Goal: Book appointment/travel/reservation

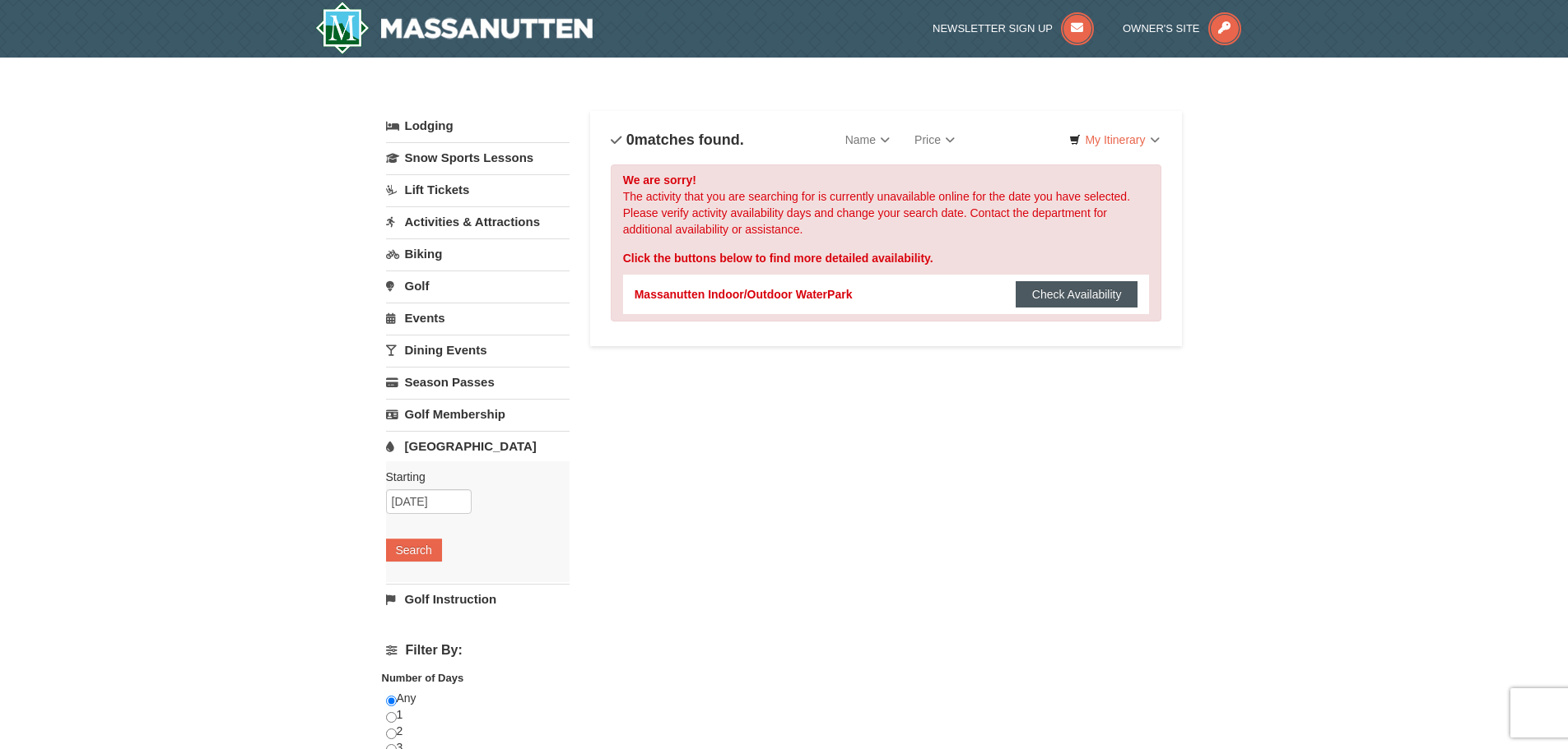
click at [1033, 300] on button "Check Availability" at bounding box center [1076, 294] width 122 height 26
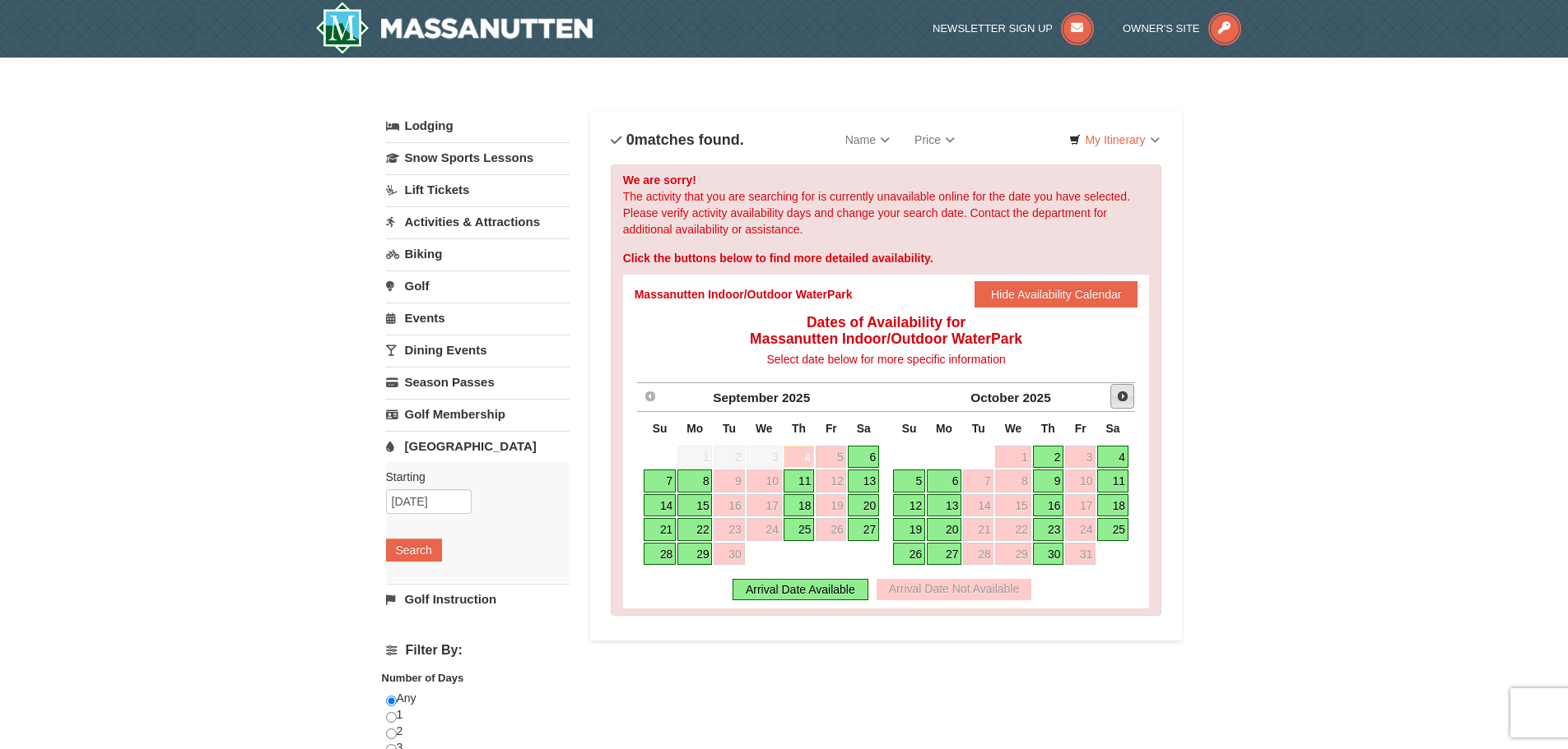
click at [1120, 398] on span "Next" at bounding box center [1122, 396] width 13 height 13
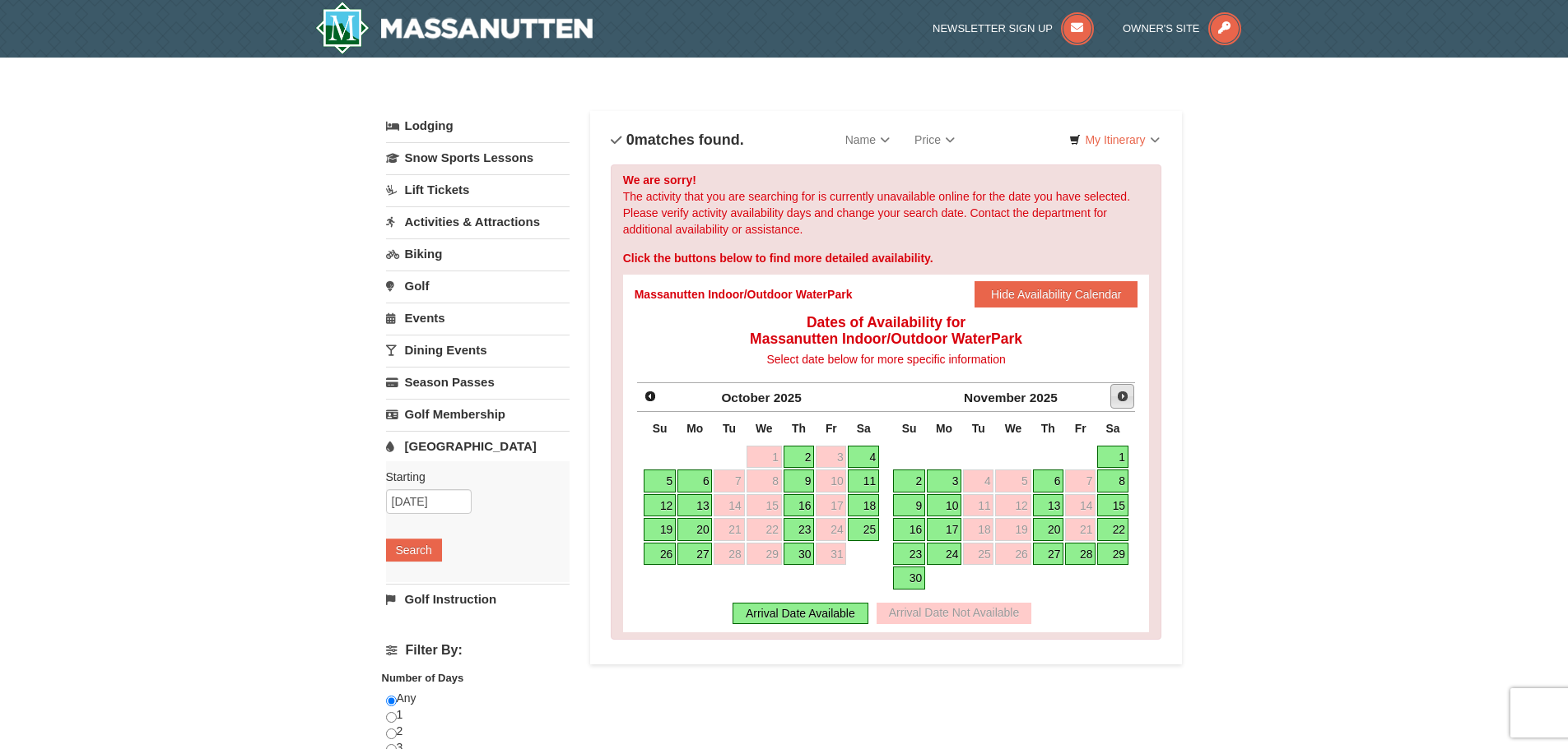
click at [1120, 398] on span "Next" at bounding box center [1122, 396] width 13 height 13
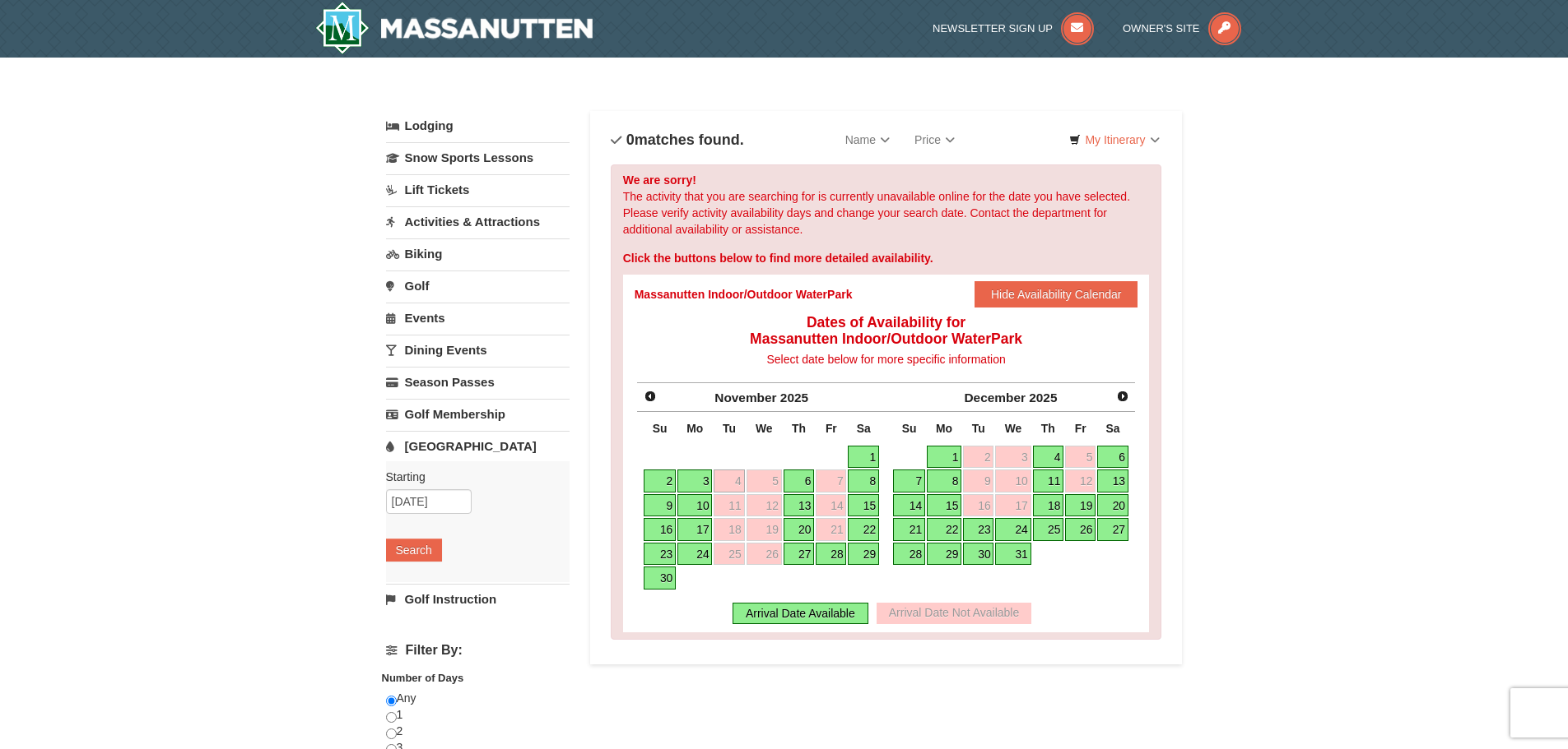
click at [1089, 531] on link "26" at bounding box center [1080, 530] width 31 height 23
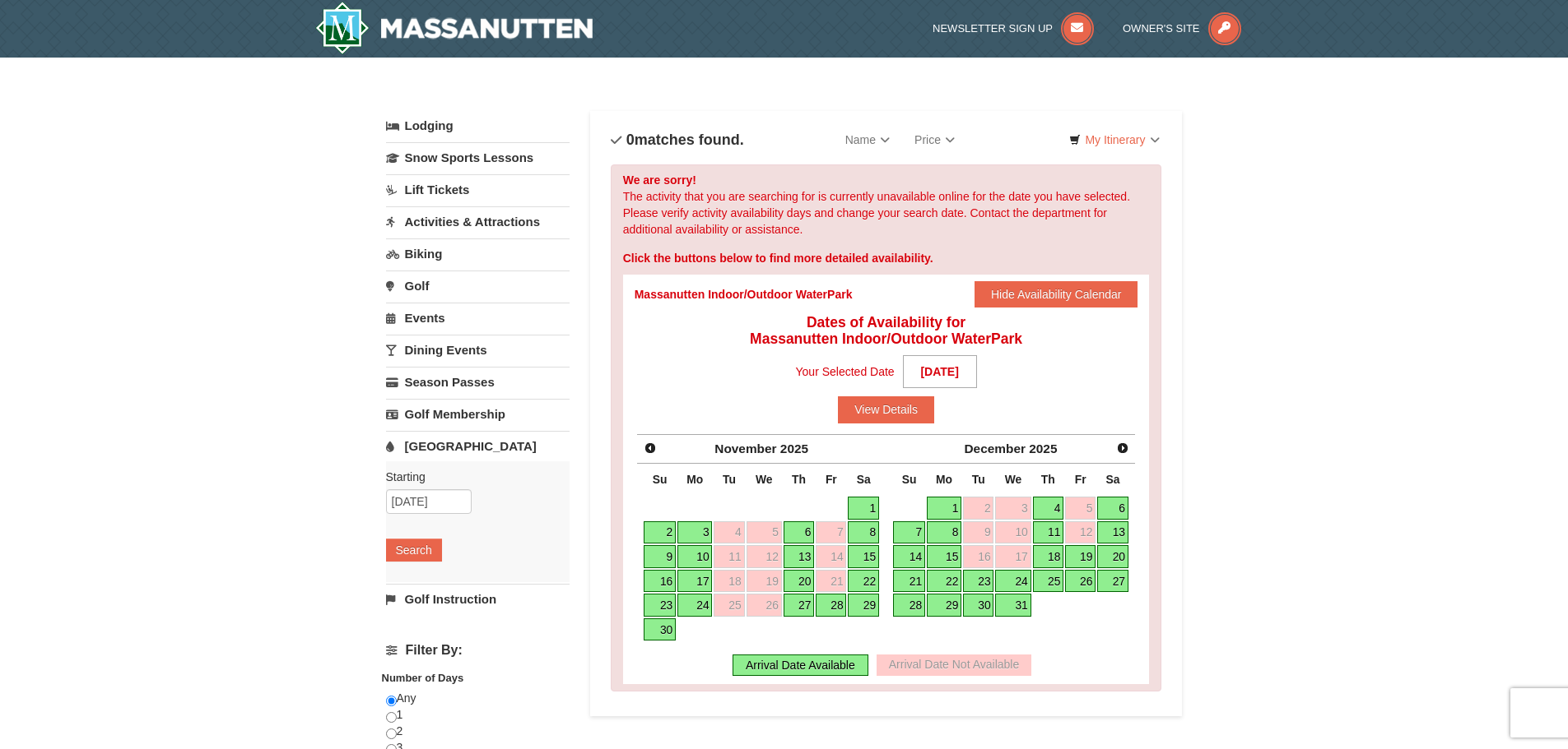
click at [942, 605] on link "29" at bounding box center [943, 605] width 34 height 23
click at [855, 409] on button "View Details" at bounding box center [885, 409] width 96 height 26
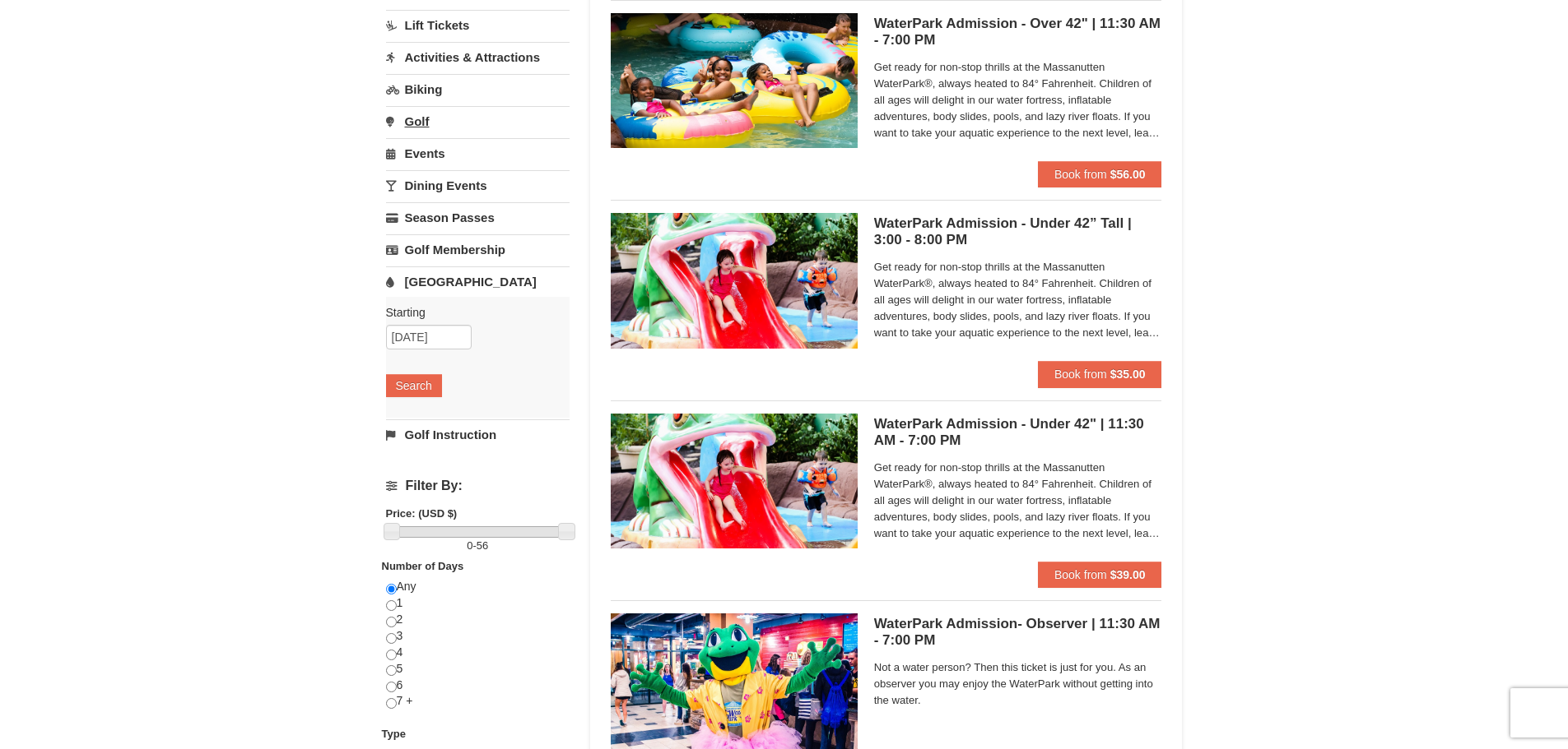
scroll to position [83, 0]
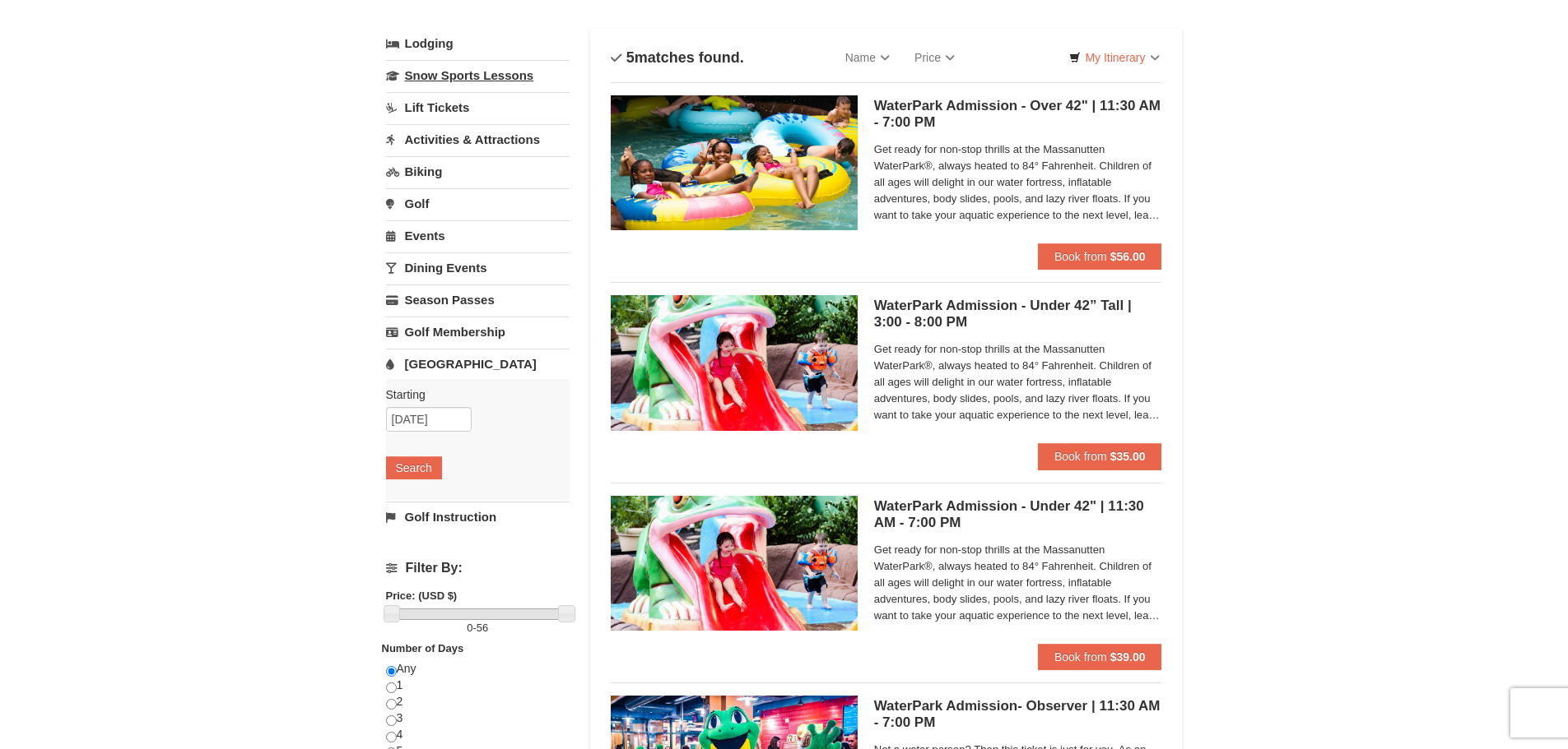
click at [436, 73] on link "Snow Sports Lessons" at bounding box center [478, 75] width 183 height 31
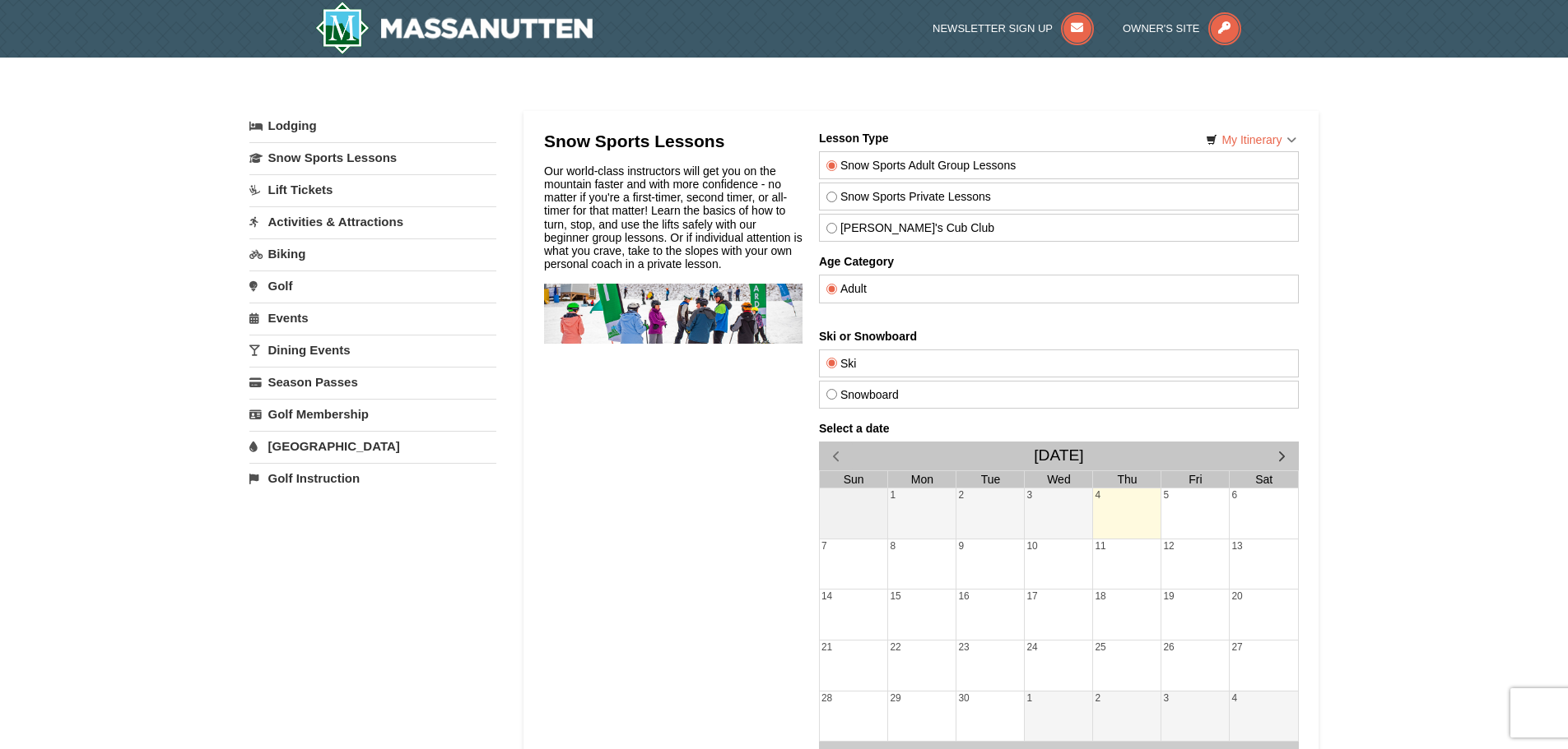
click at [921, 225] on label "Theo's Cub Club" at bounding box center [1058, 227] width 465 height 13
click at [836, 225] on input "Theo's Cub Club" at bounding box center [831, 228] width 11 height 11
radio input "true"
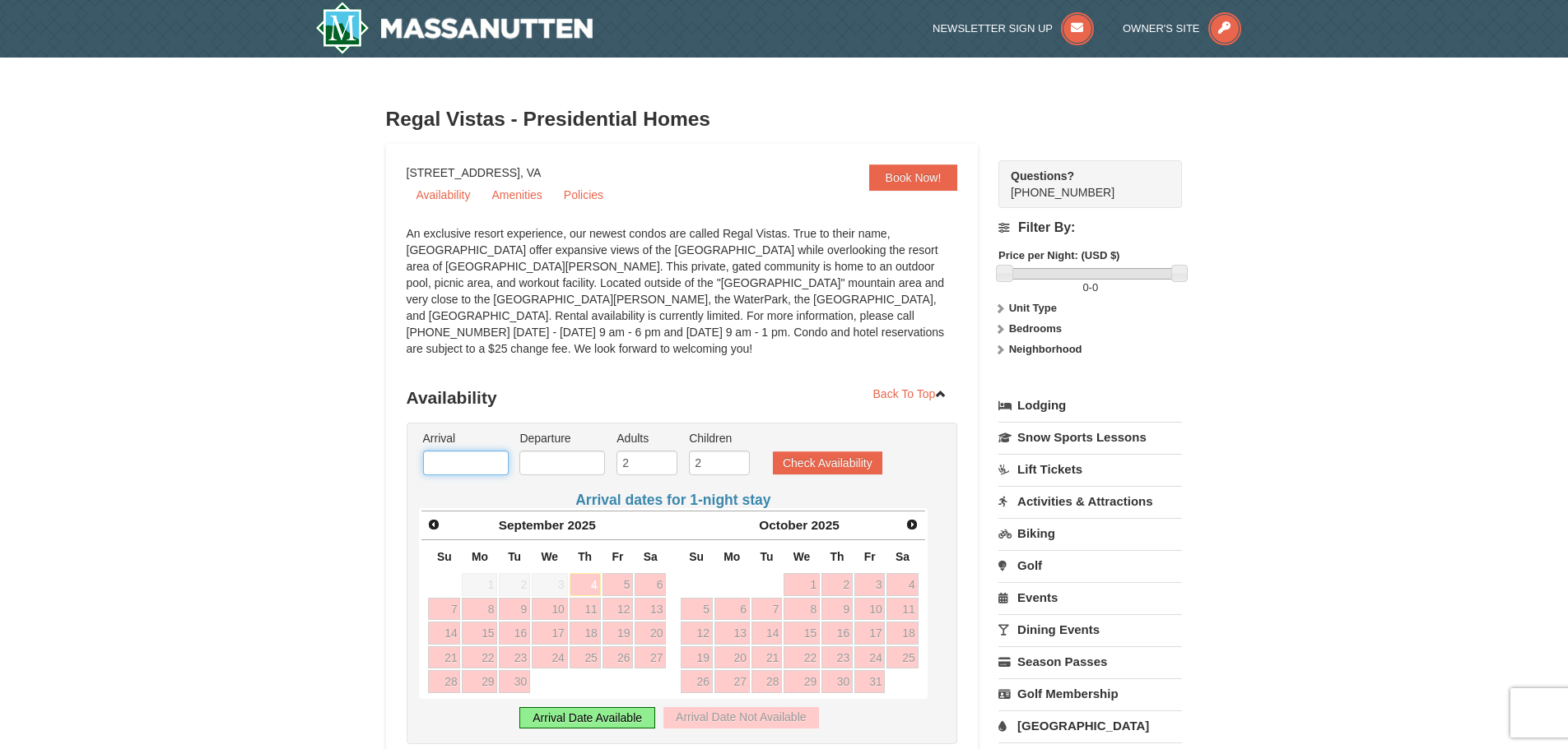
click at [456, 451] on input "text" at bounding box center [465, 463] width 85 height 24
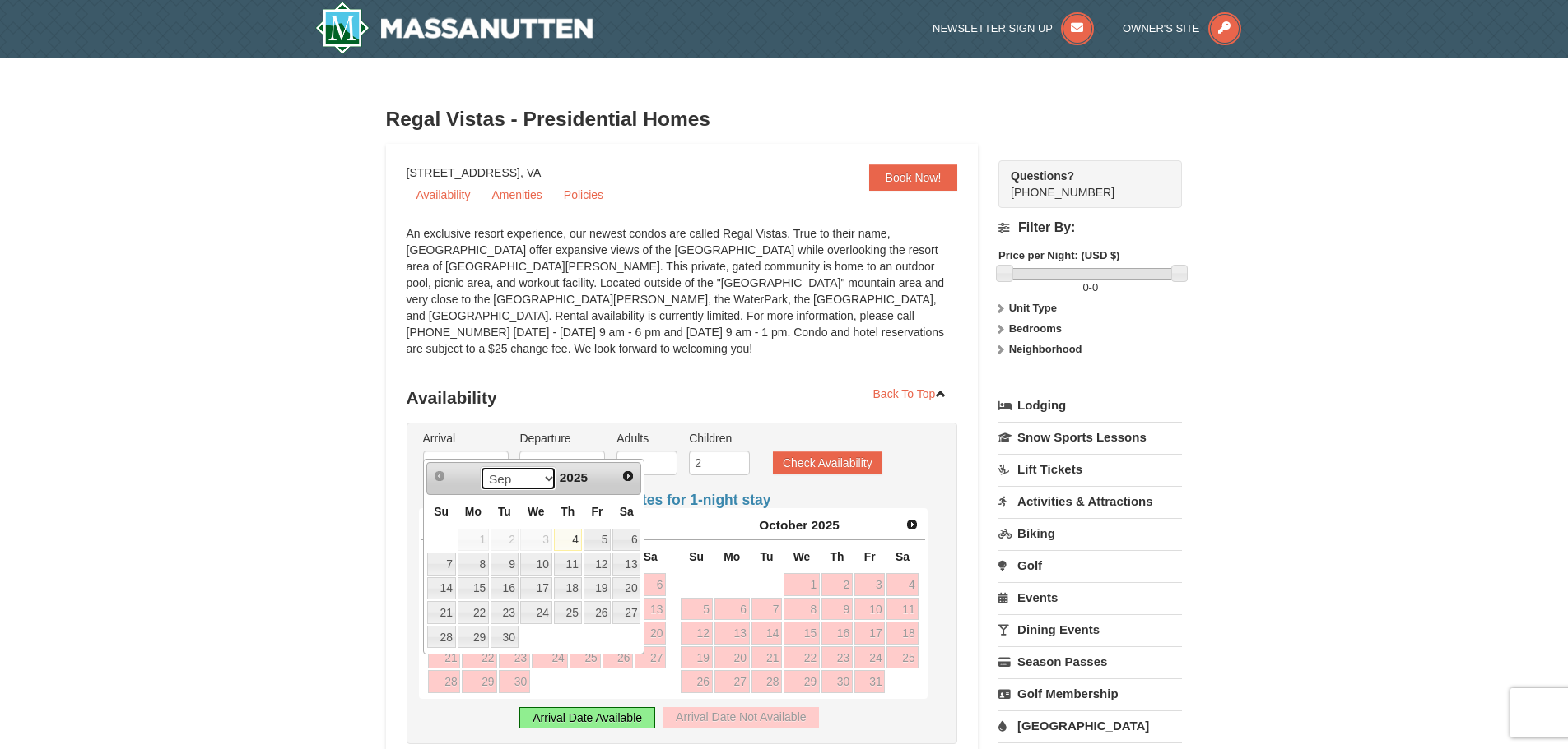
click at [540, 480] on select "Sep Oct Nov Dec" at bounding box center [518, 478] width 76 height 24
click at [601, 617] on link "26" at bounding box center [597, 612] width 28 height 23
type input "[DATE]"
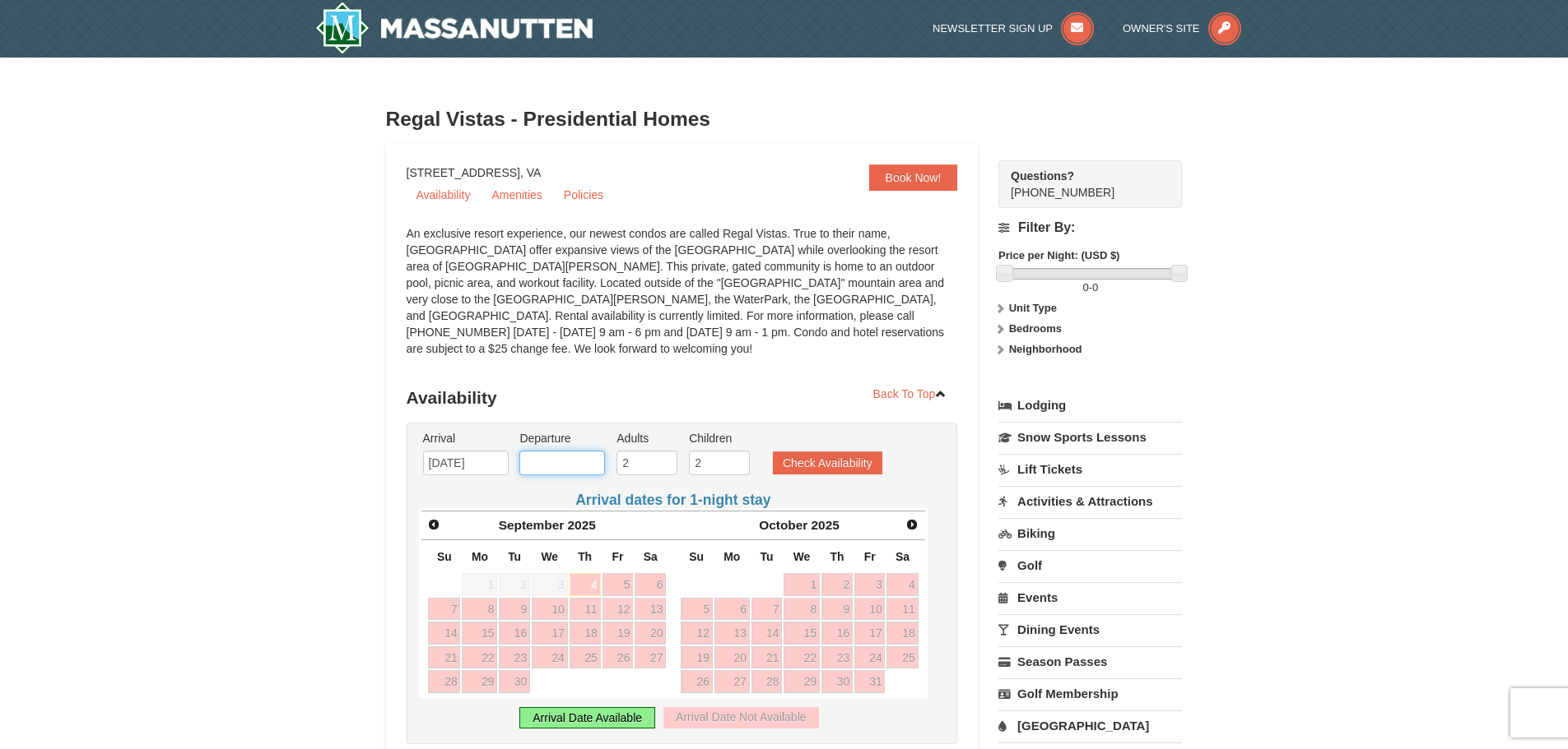
click at [577, 451] on input "text" at bounding box center [562, 463] width 85 height 24
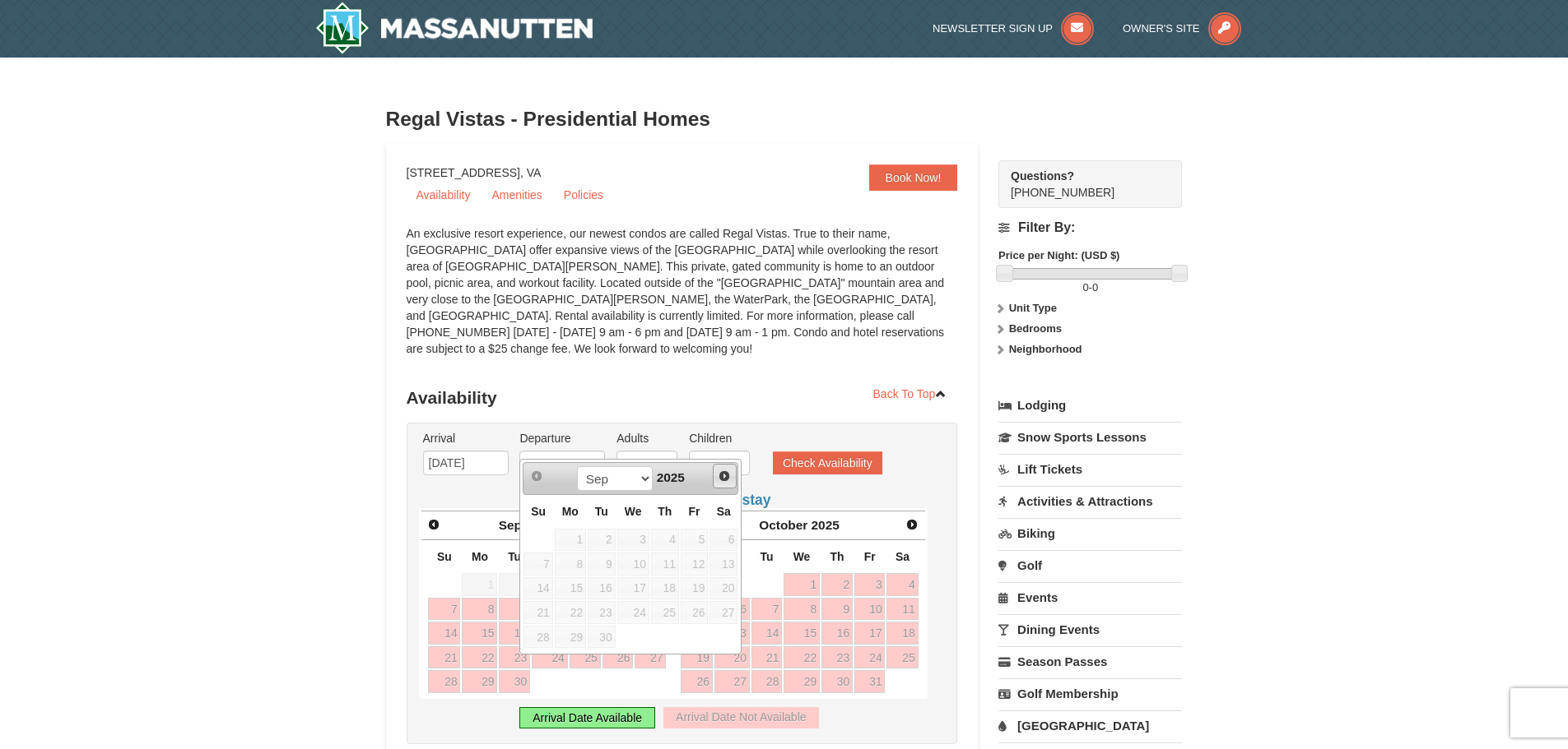
click at [718, 480] on span "Next" at bounding box center [724, 476] width 13 height 13
click at [579, 630] on link "29" at bounding box center [570, 638] width 31 height 23
type input "[DATE]"
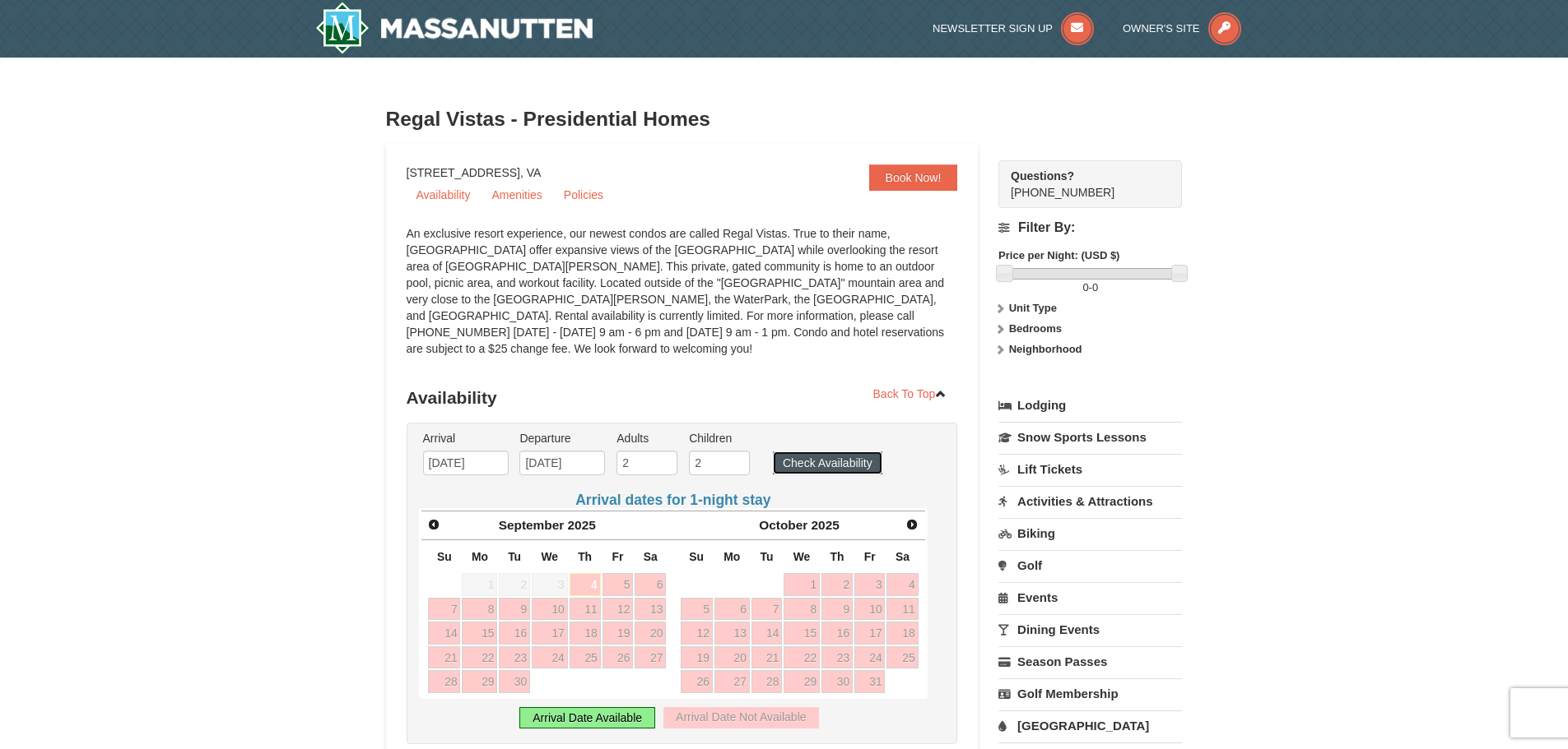
click at [808, 452] on button "Check Availability" at bounding box center [828, 463] width 110 height 23
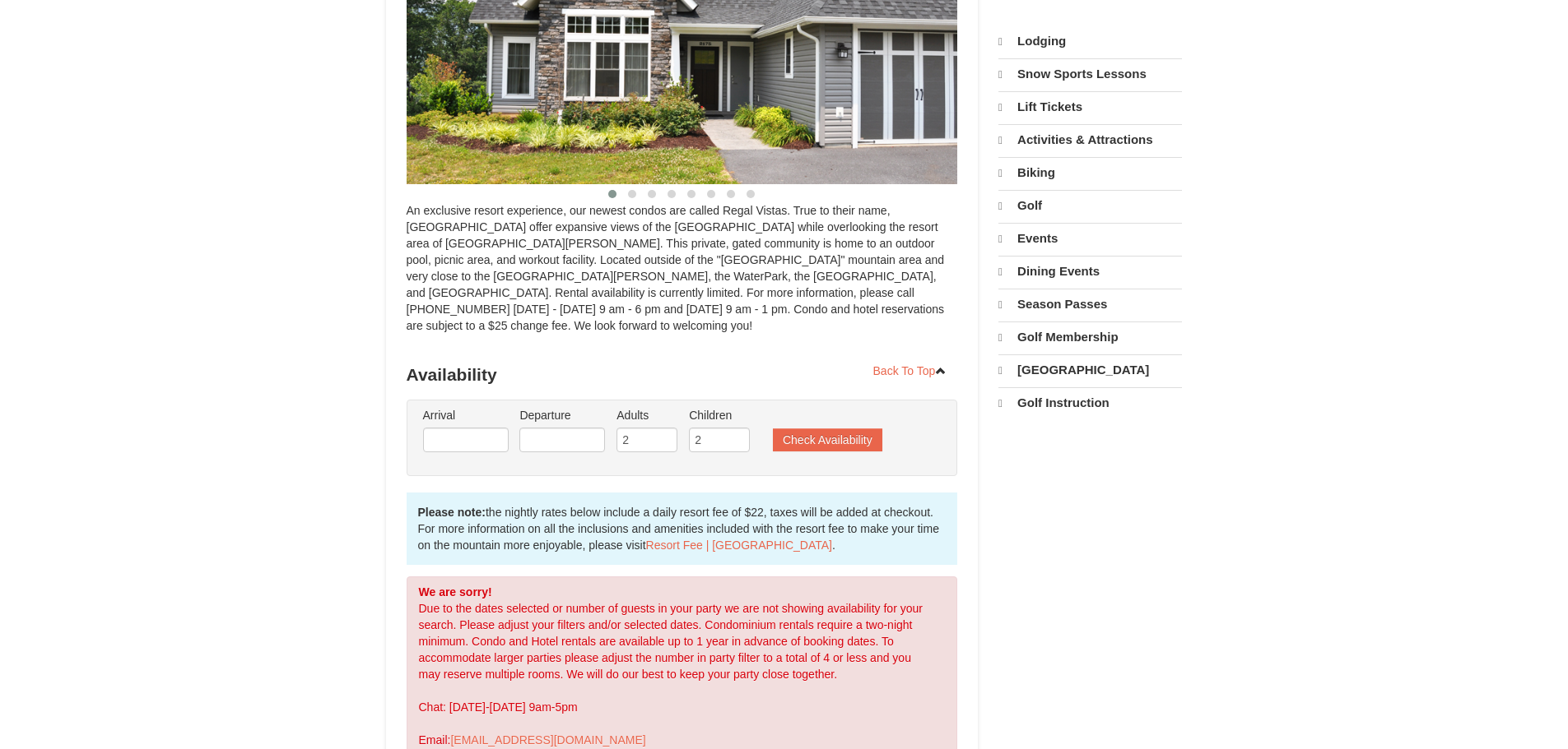
scroll to position [366, 0]
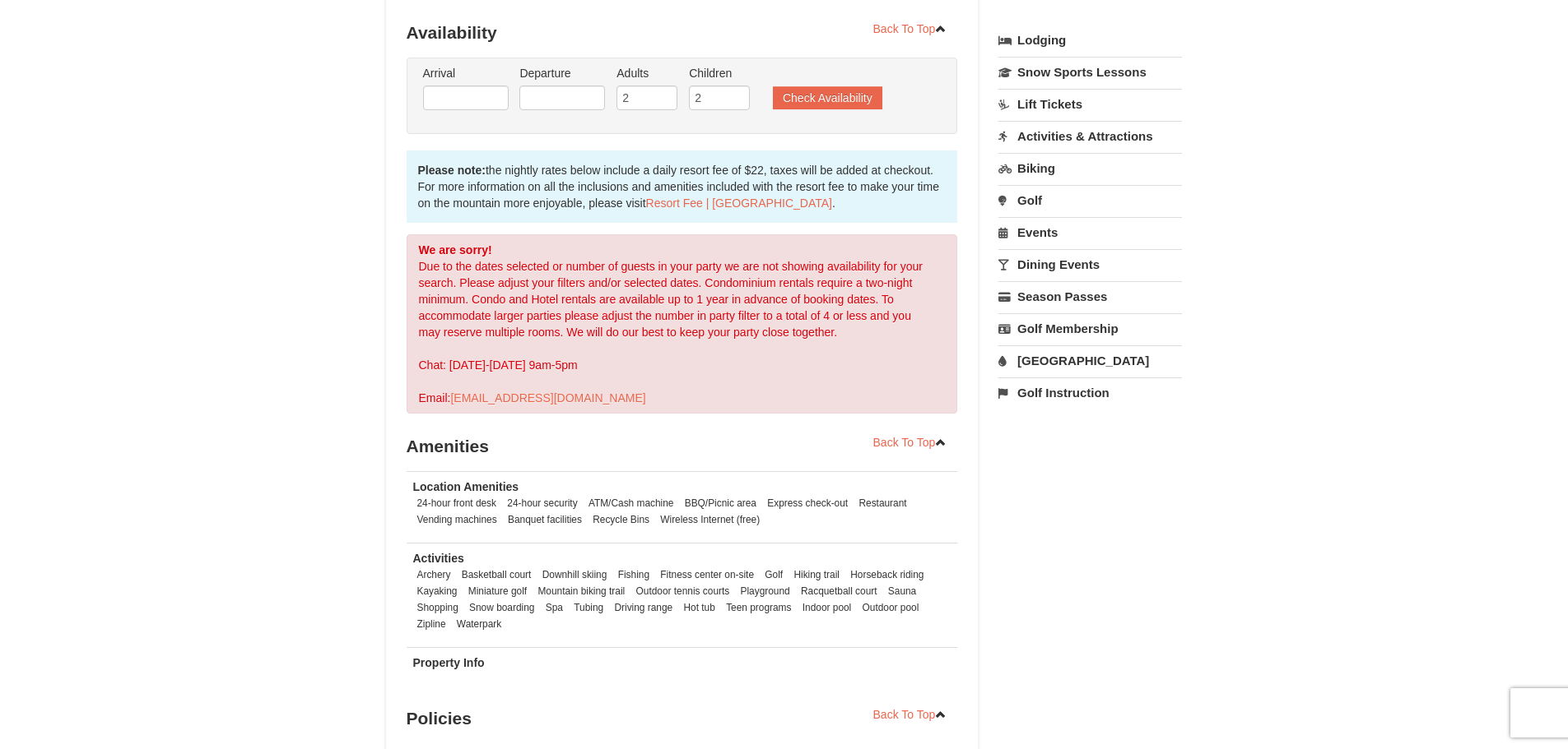
click at [768, 89] on li "Check Availability" at bounding box center [827, 99] width 118 height 21
click at [810, 86] on button "Check Availability" at bounding box center [828, 98] width 110 height 23
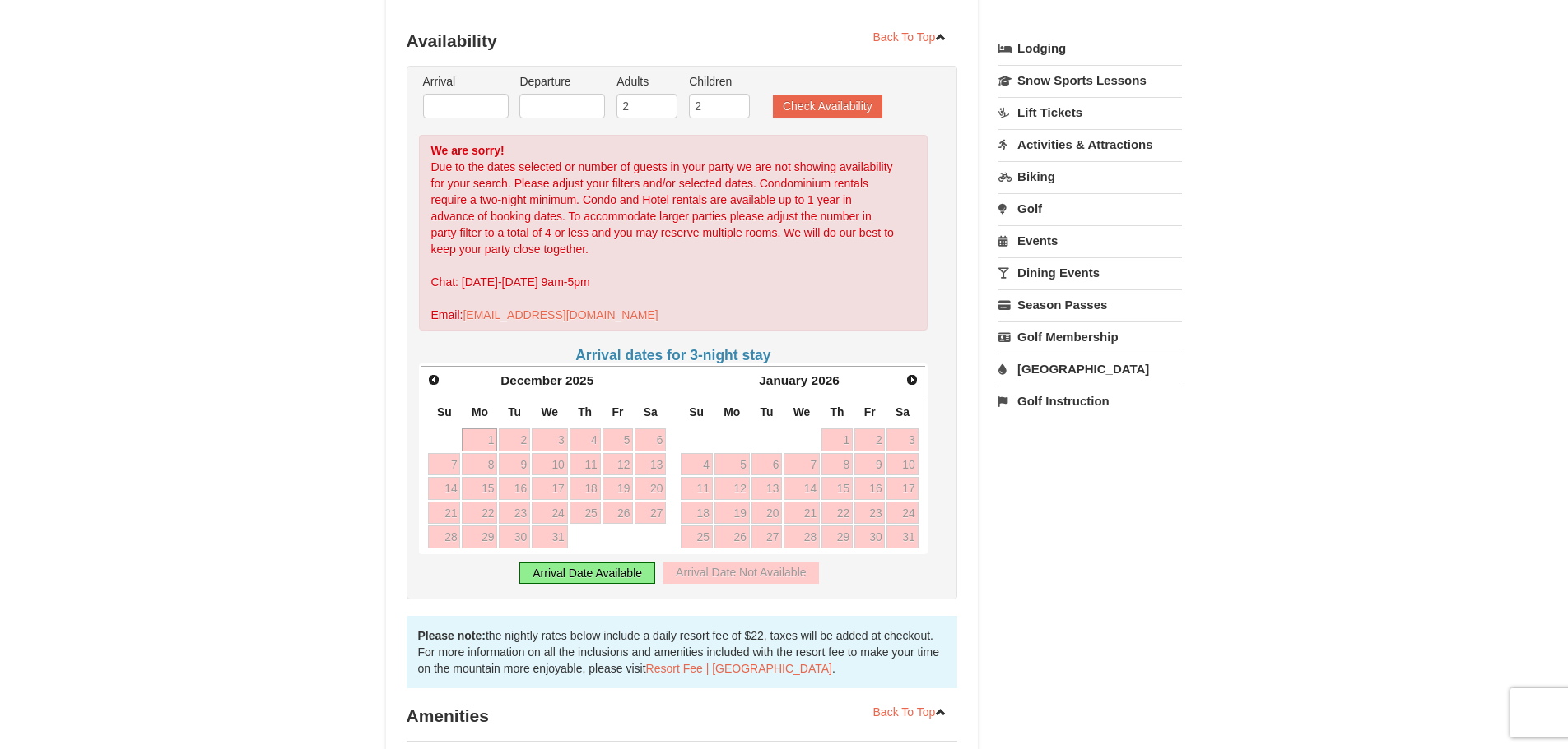
scroll to position [366, 0]
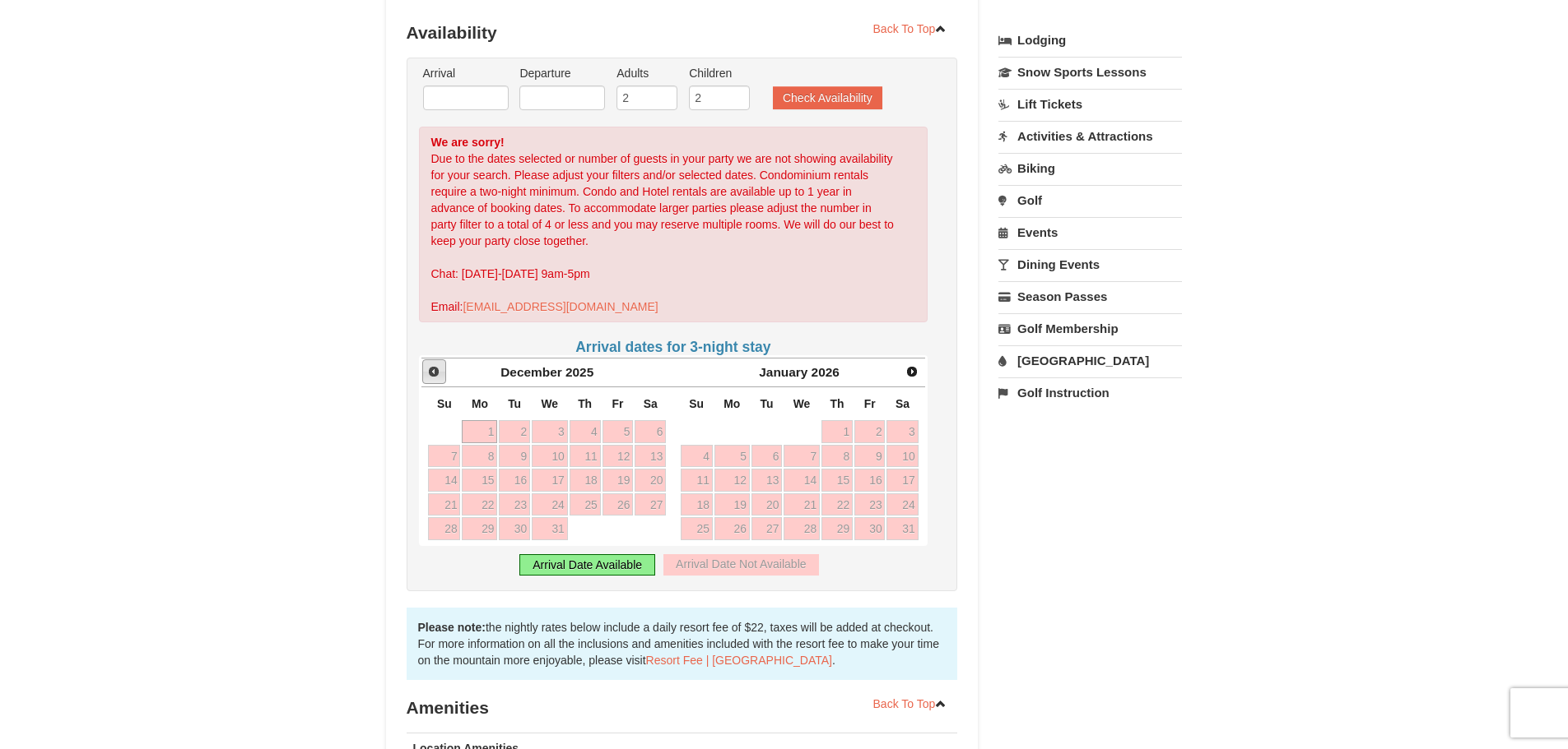
click at [438, 366] on span "Prev" at bounding box center [433, 372] width 13 height 13
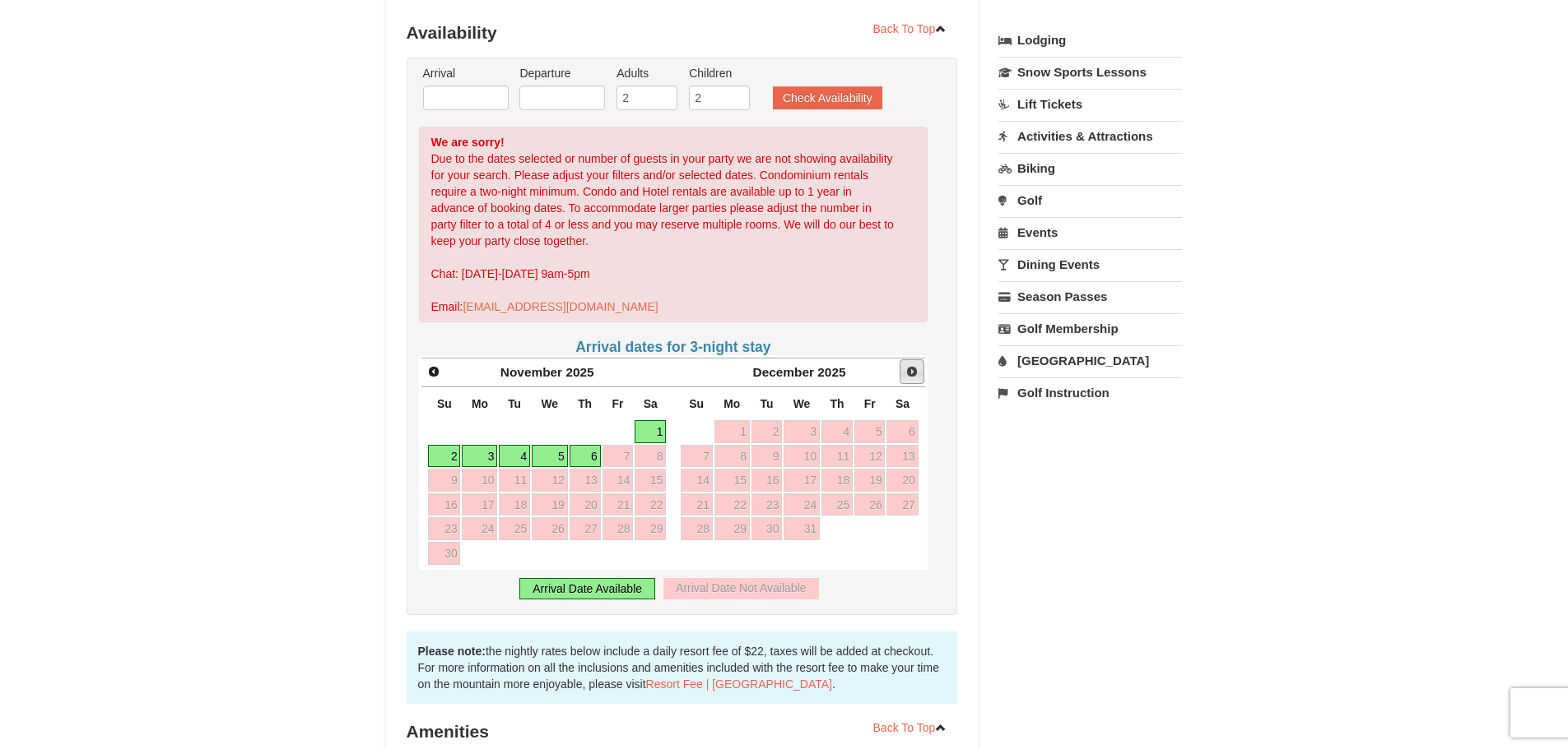
click at [904, 365] on link "Next" at bounding box center [911, 371] width 24 height 24
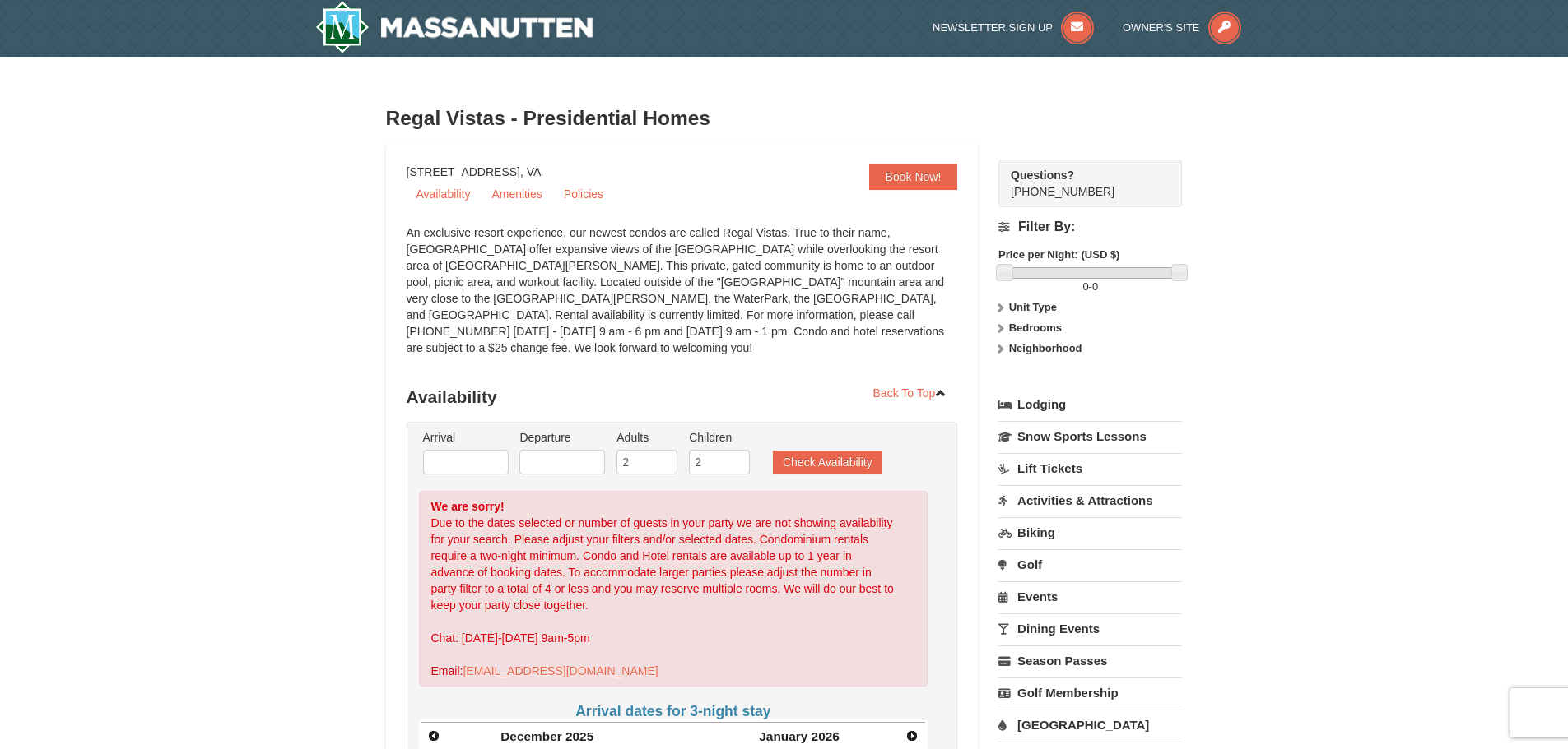
scroll to position [0, 0]
